Goal: Task Accomplishment & Management: Manage account settings

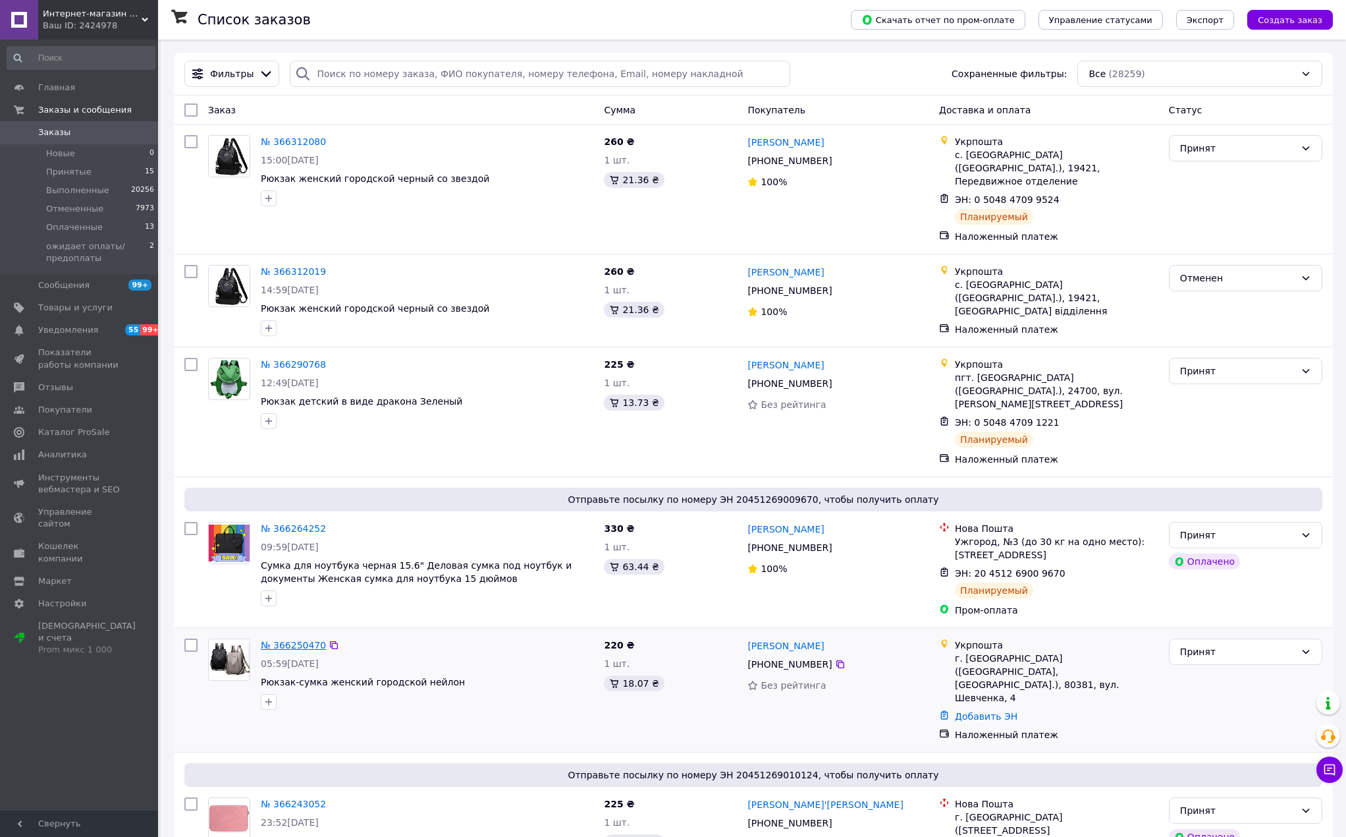
click at [300, 640] on link "№ 366250470" at bounding box center [293, 645] width 65 height 11
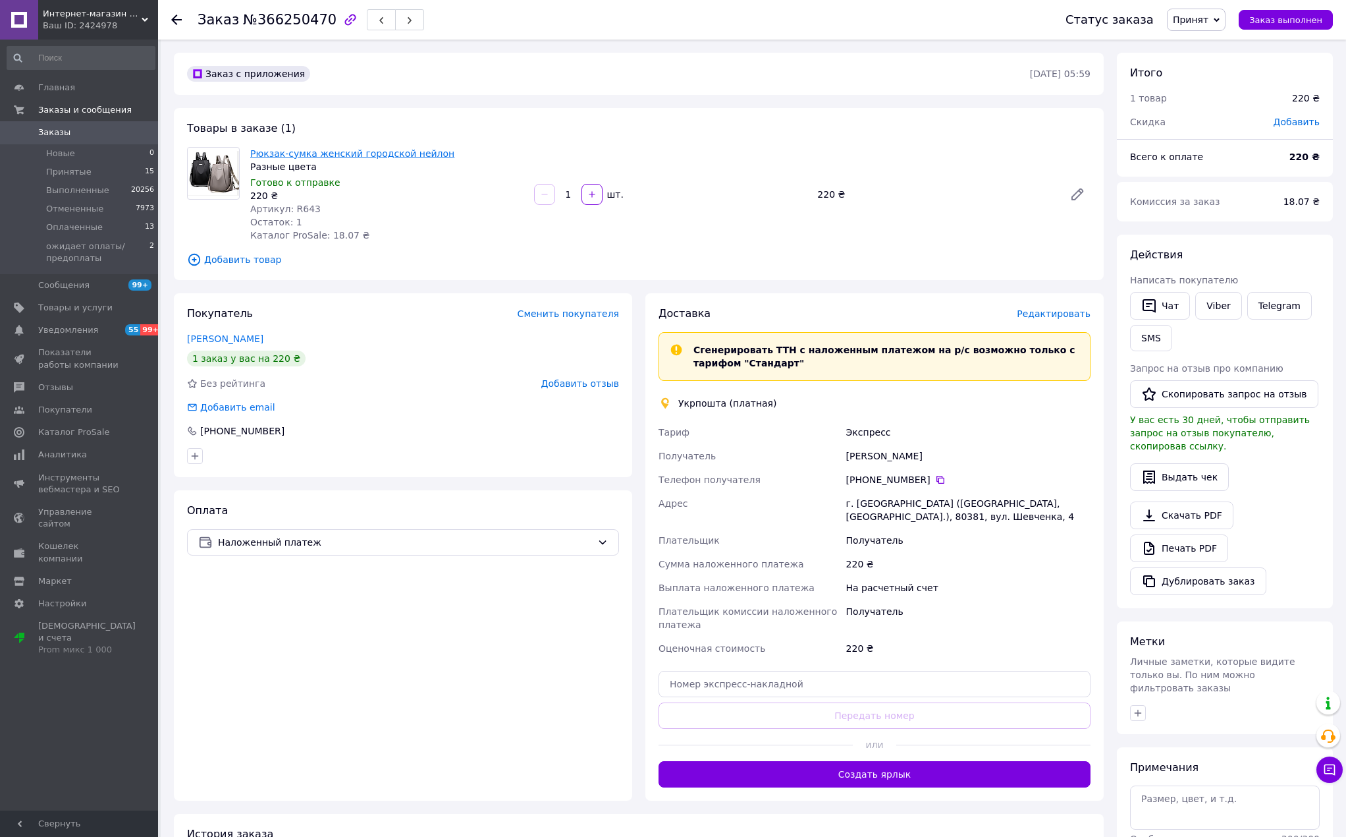
click at [412, 155] on link "Рюкзак-сумка женский городской нейлон" at bounding box center [352, 153] width 204 height 11
click at [52, 130] on span "Заказы" at bounding box center [54, 132] width 32 height 12
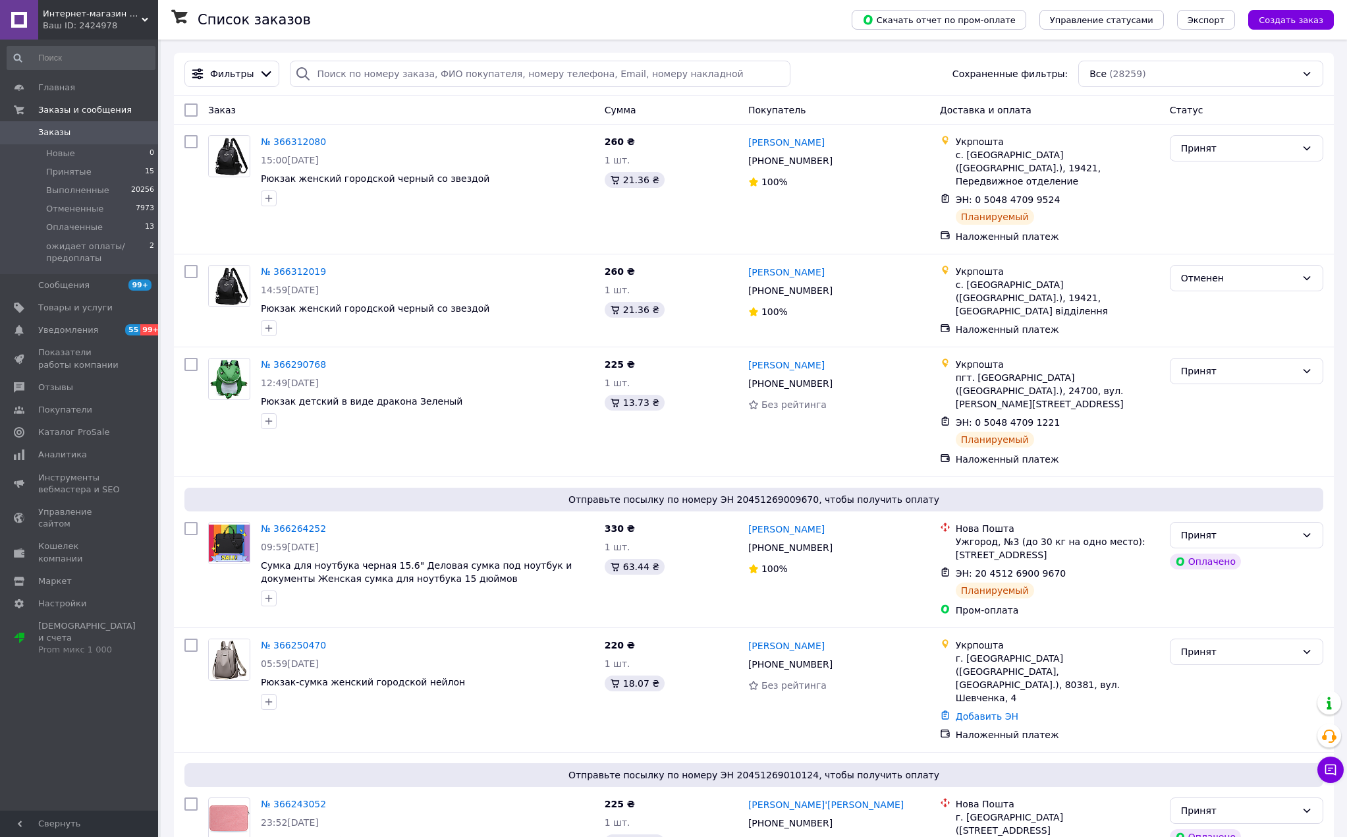
click at [59, 128] on span "Заказы" at bounding box center [54, 132] width 32 height 12
click at [49, 132] on span "Заказы" at bounding box center [54, 132] width 32 height 12
click at [85, 174] on span "Принятые" at bounding box center [68, 172] width 45 height 12
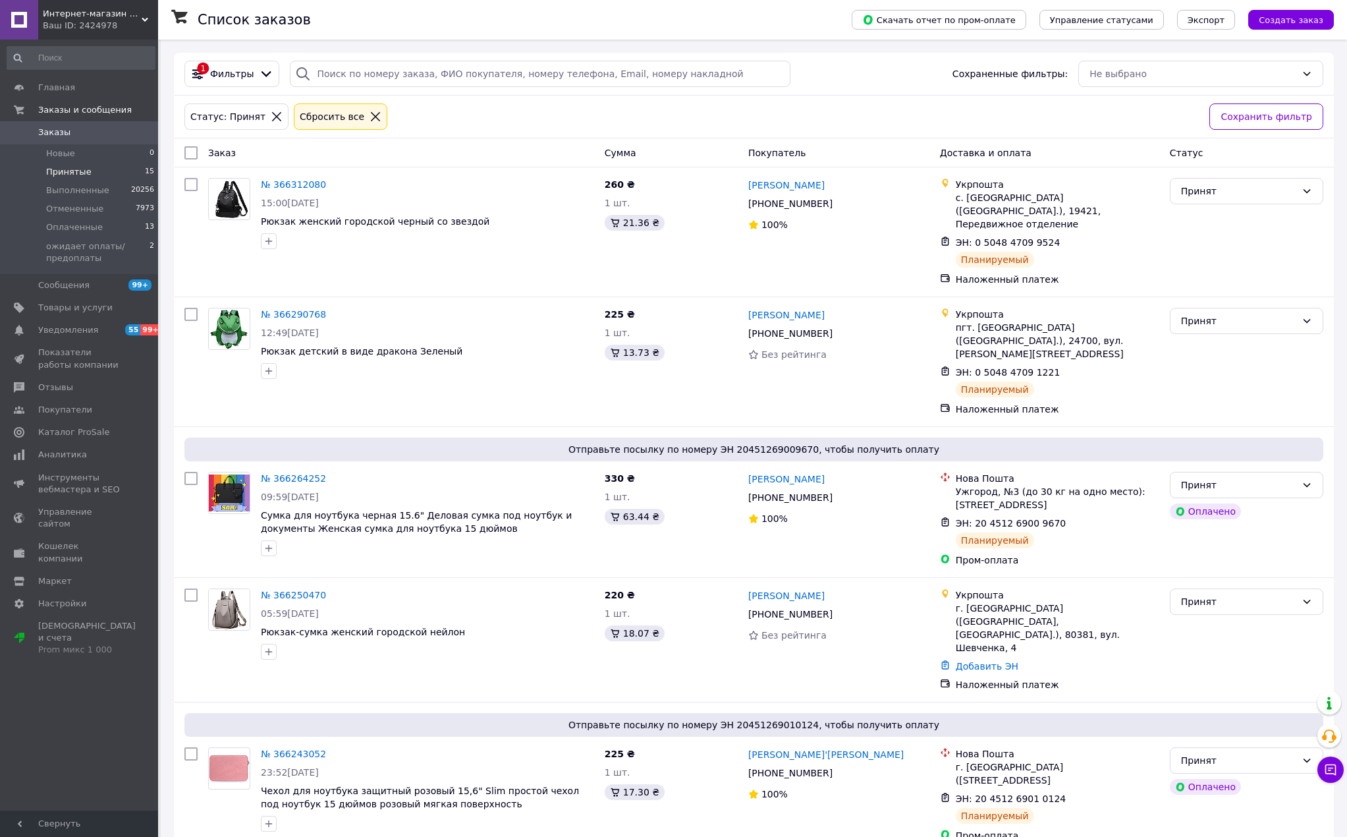
click at [51, 130] on span "Заказы" at bounding box center [54, 132] width 32 height 12
